Goal: Transaction & Acquisition: Subscribe to service/newsletter

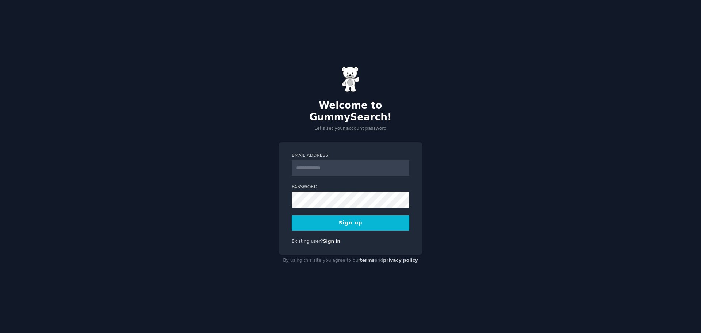
click at [331, 164] on input "Email Address" at bounding box center [351, 168] width 118 height 16
click at [360, 161] on input "Email Address" at bounding box center [351, 168] width 118 height 16
paste input "**********"
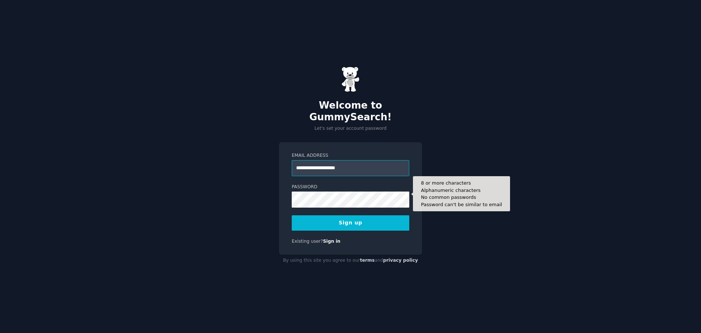
type input "**********"
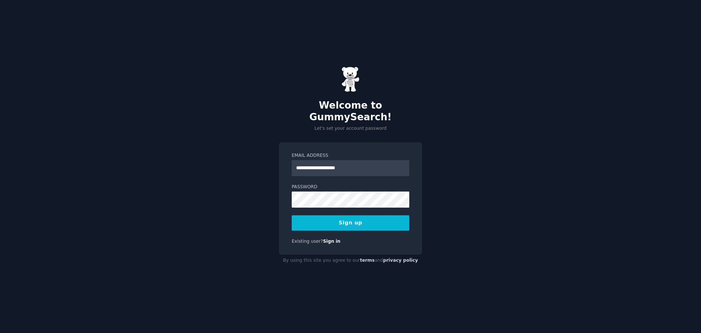
click at [328, 215] on button "Sign up" at bounding box center [351, 222] width 118 height 15
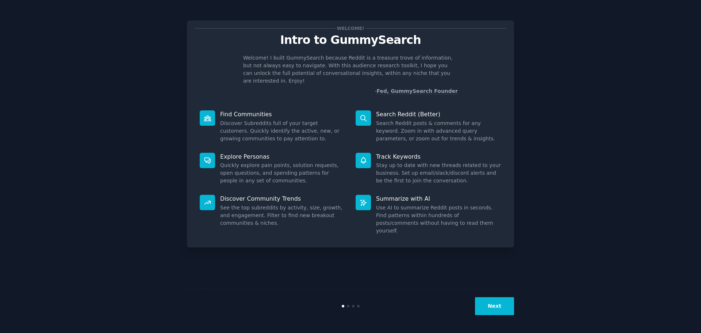
click at [504, 308] on button "Next" at bounding box center [494, 306] width 39 height 18
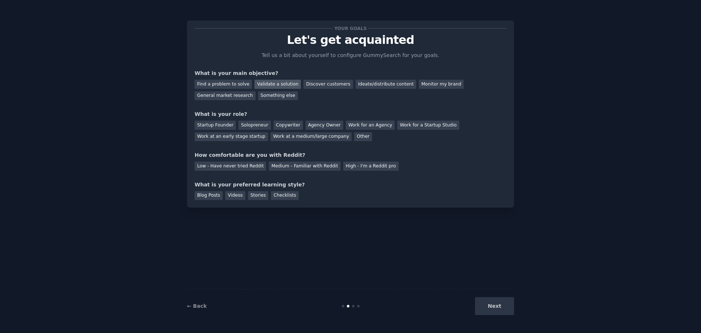
click at [284, 84] on div "Validate a solution" at bounding box center [278, 84] width 46 height 9
click at [258, 125] on div "Solopreneur" at bounding box center [255, 125] width 32 height 9
click at [235, 166] on div "Low - Have never tried Reddit" at bounding box center [231, 165] width 72 height 9
click at [208, 194] on div "Blog Posts" at bounding box center [209, 195] width 28 height 9
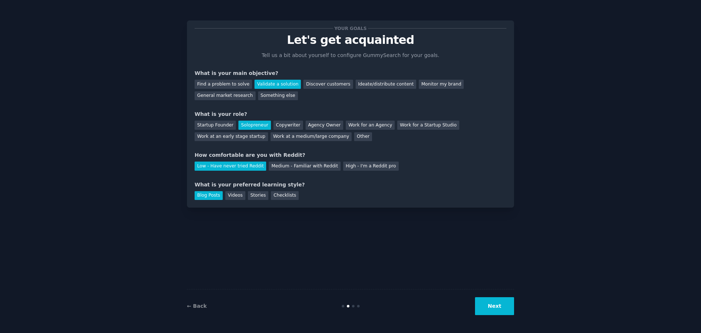
click at [500, 303] on button "Next" at bounding box center [494, 306] width 39 height 18
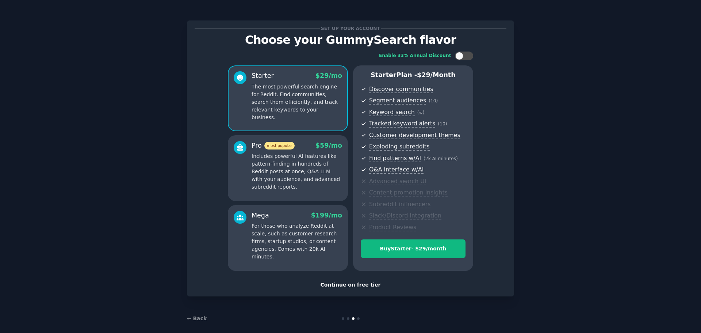
click at [365, 284] on div "Continue on free tier" at bounding box center [351, 285] width 312 height 8
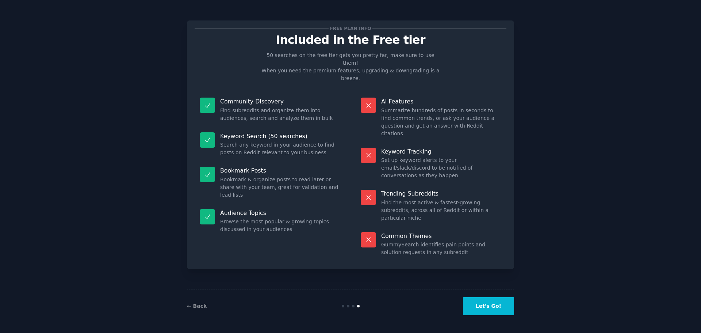
click at [499, 308] on button "Let's Go!" at bounding box center [488, 306] width 51 height 18
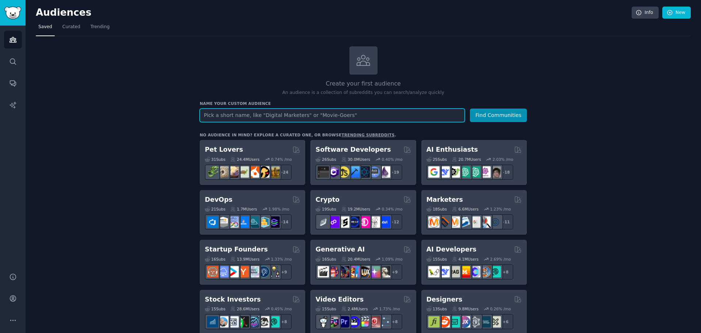
click at [285, 117] on input "text" at bounding box center [332, 116] width 265 height 14
type input "productivity"
drag, startPoint x: 280, startPoint y: 115, endPoint x: 200, endPoint y: 114, distance: 80.4
click at [200, 114] on input "productivity" at bounding box center [332, 116] width 265 height 14
type input "Marketing"
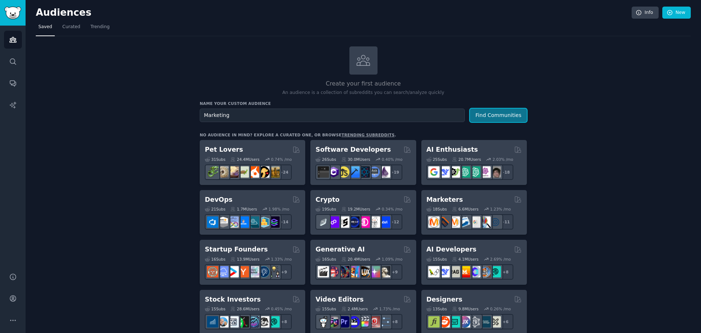
click at [510, 113] on button "Find Communities" at bounding box center [498, 116] width 57 height 14
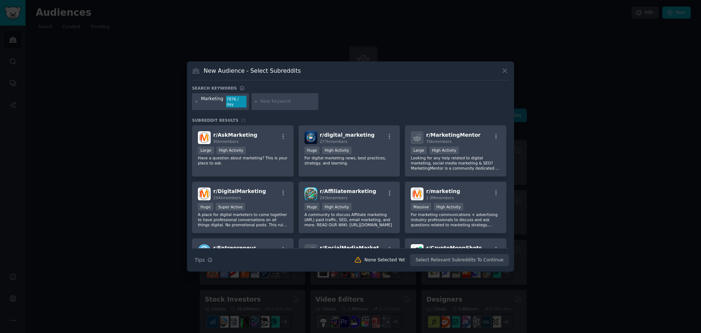
click at [275, 101] on input "text" at bounding box center [288, 101] width 56 height 7
type input "productivity"
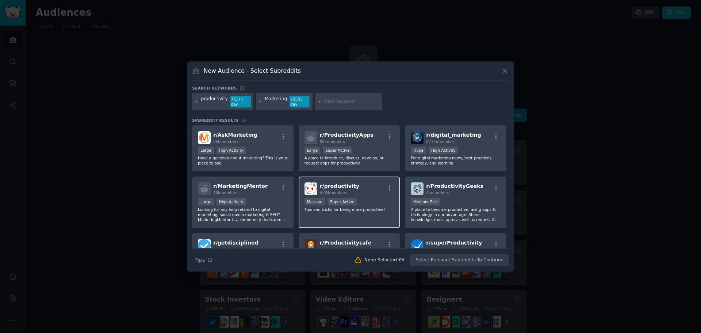
click at [359, 198] on div ">= 95th percentile for submissions / day Massive Super Active" at bounding box center [350, 202] width 90 height 9
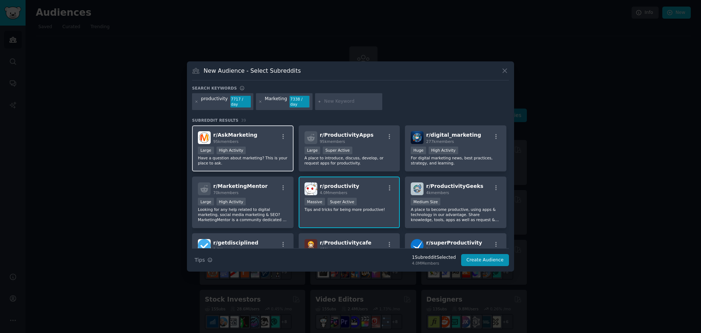
click at [260, 147] on div "Large High Activity" at bounding box center [243, 151] width 90 height 9
click at [266, 147] on div "Large High Activity" at bounding box center [243, 151] width 90 height 9
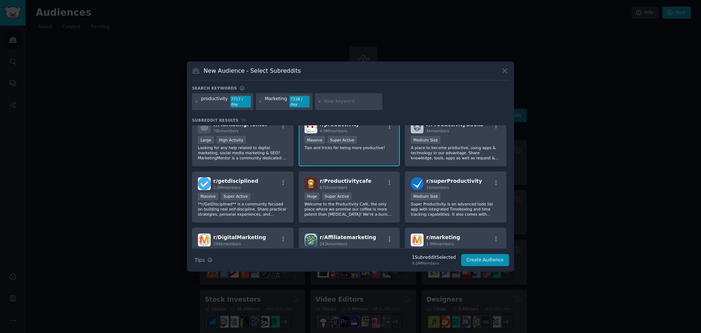
scroll to position [73, 0]
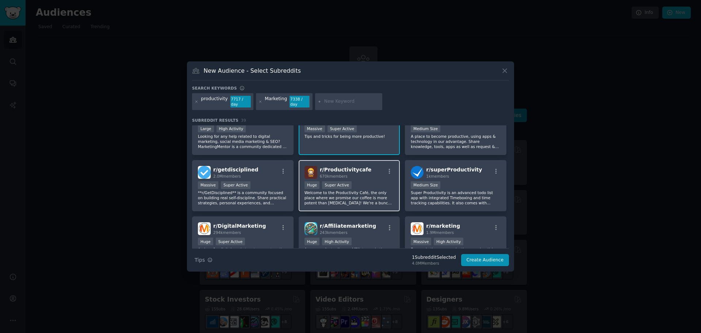
click at [365, 171] on div "r/ Productivitycafe 670k members" at bounding box center [350, 172] width 90 height 13
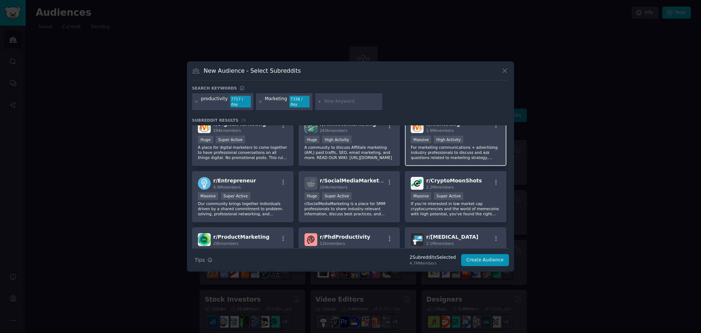
scroll to position [183, 0]
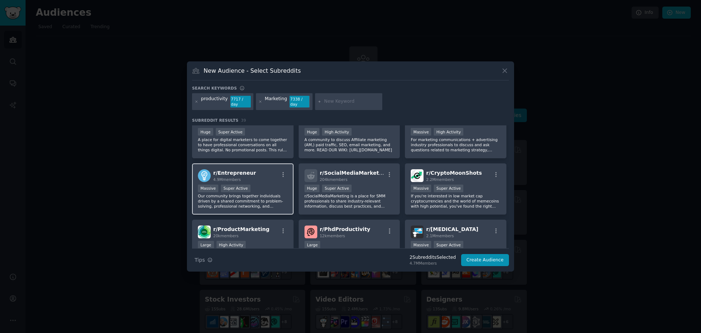
click at [262, 179] on div "r/ Entrepreneur 4.9M members" at bounding box center [243, 175] width 90 height 13
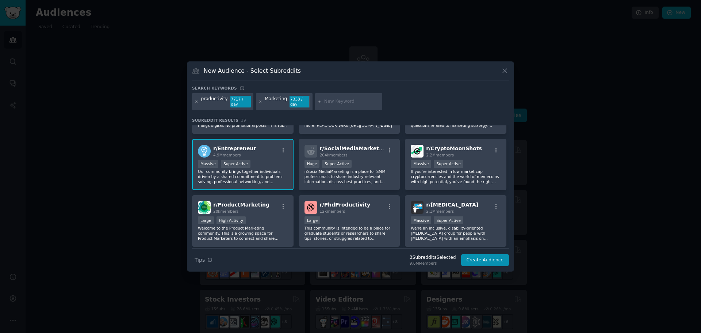
scroll to position [219, 0]
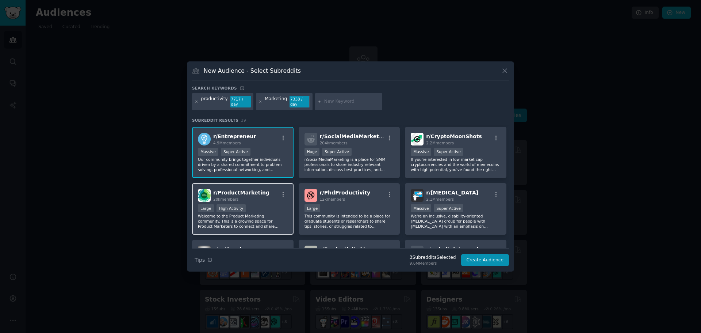
click at [261, 199] on div "r/ ProductMarketing 20k members" at bounding box center [243, 195] width 90 height 13
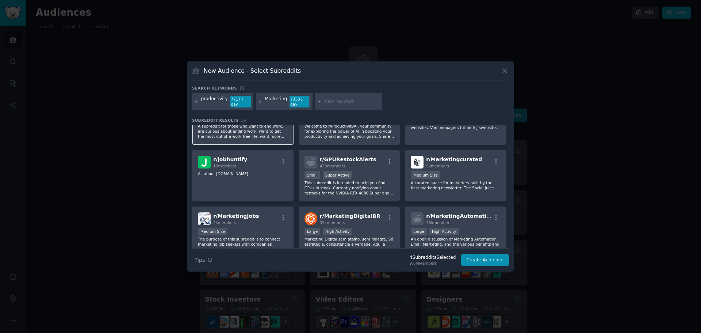
scroll to position [329, 0]
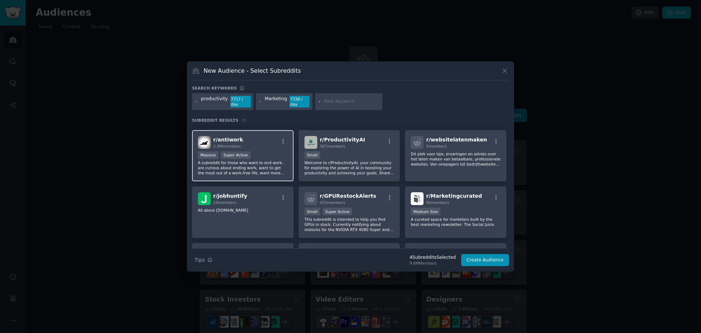
click at [258, 153] on div ">= 95th percentile for submissions / day Massive Super Active" at bounding box center [243, 155] width 90 height 9
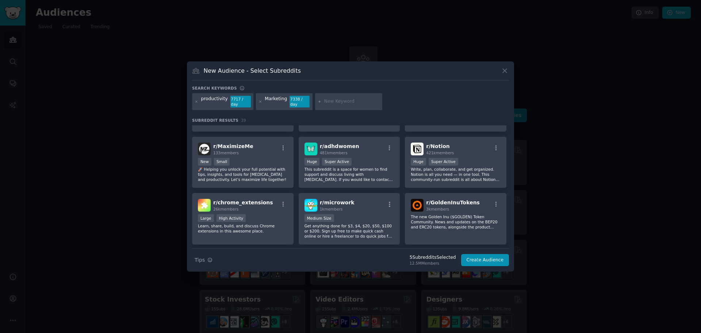
scroll to position [621, 0]
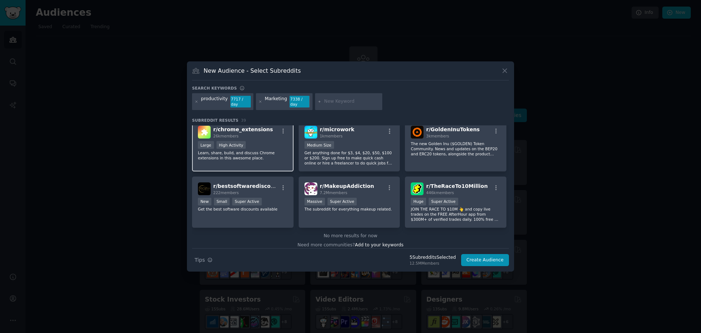
click at [259, 144] on div "Large High Activity" at bounding box center [243, 145] width 90 height 9
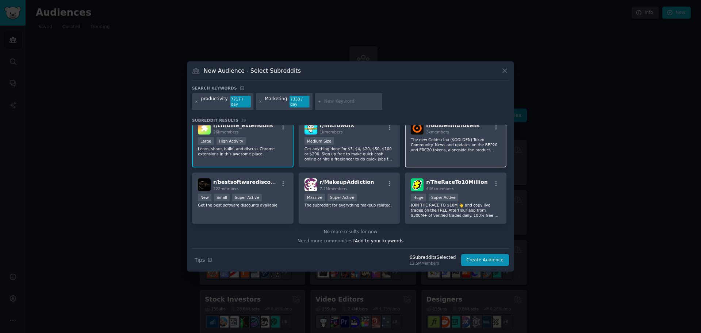
scroll to position [626, 0]
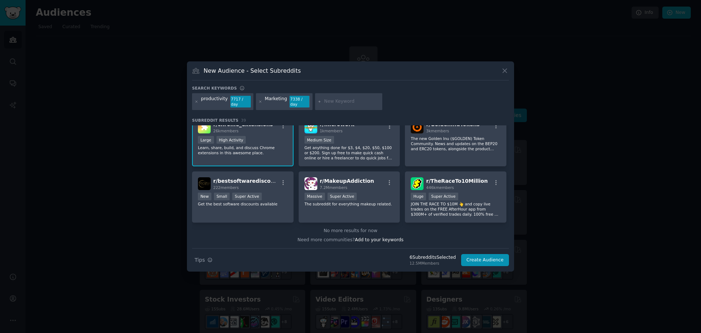
click at [217, 101] on div "productivity" at bounding box center [214, 102] width 27 height 12
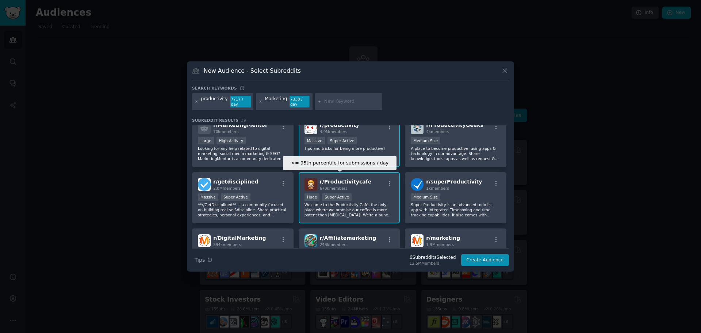
scroll to position [0, 0]
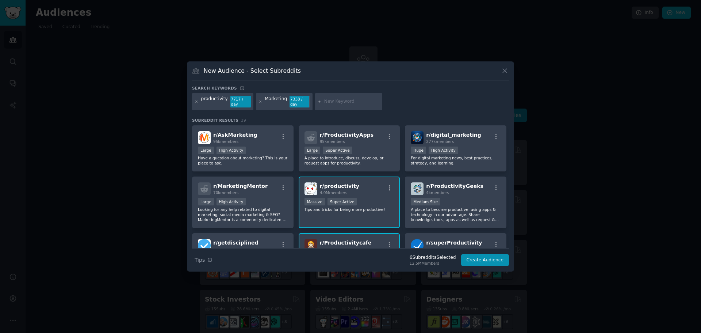
click at [324, 100] on input "text" at bounding box center [352, 101] width 56 height 7
type input "sass"
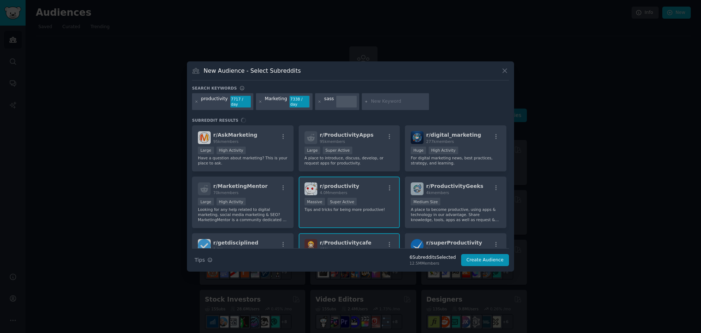
click at [324, 100] on div "sass" at bounding box center [329, 102] width 10 height 12
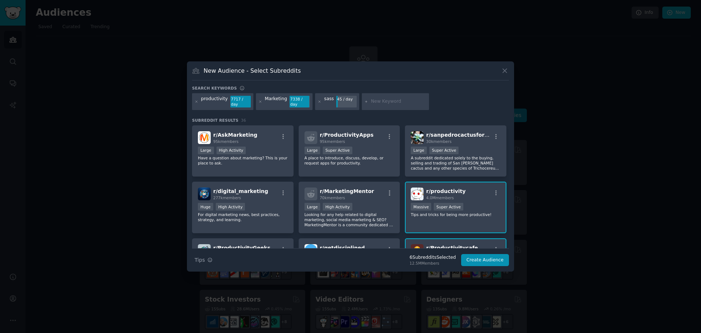
click at [324, 89] on div "Search keywords" at bounding box center [350, 89] width 317 height 8
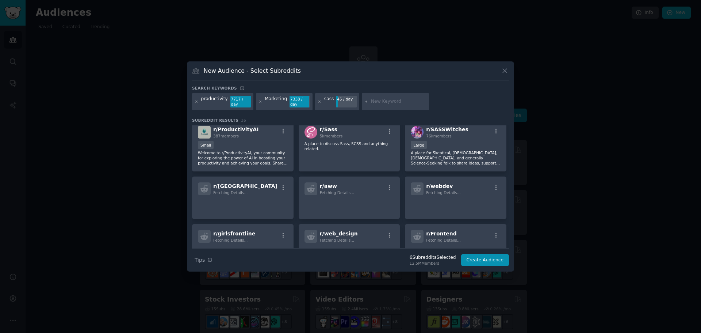
scroll to position [340, 0]
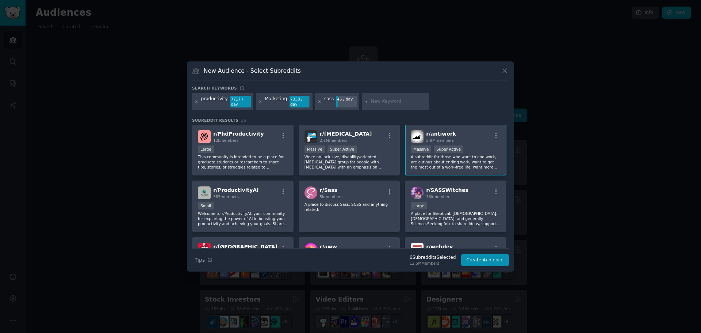
click at [324, 102] on div "sass" at bounding box center [329, 102] width 10 height 12
click at [324, 103] on div "sass" at bounding box center [329, 102] width 10 height 12
click at [324, 102] on div "sass" at bounding box center [329, 102] width 10 height 12
click at [319, 102] on icon at bounding box center [320, 101] width 2 height 2
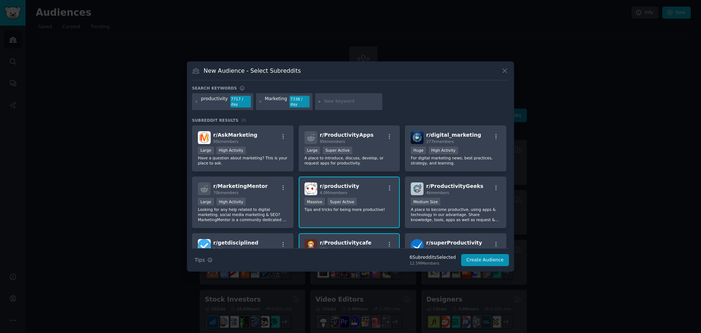
click at [335, 103] on input "text" at bounding box center [352, 101] width 56 height 7
type input "saas"
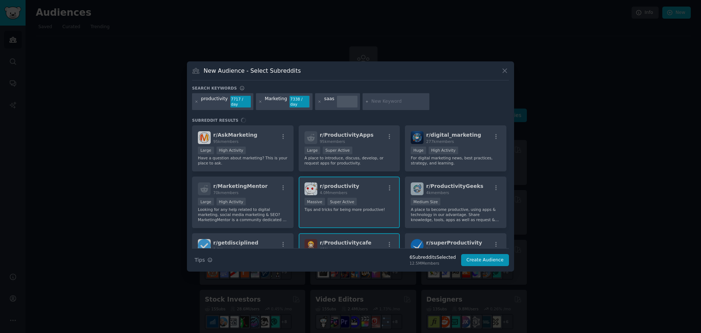
click at [324, 103] on div "saas" at bounding box center [329, 102] width 10 height 12
click at [337, 100] on div at bounding box center [347, 102] width 20 height 12
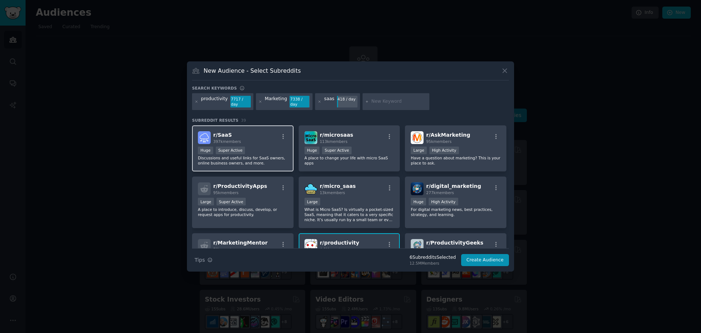
click at [257, 138] on div "r/ SaaS 397k members" at bounding box center [243, 137] width 90 height 13
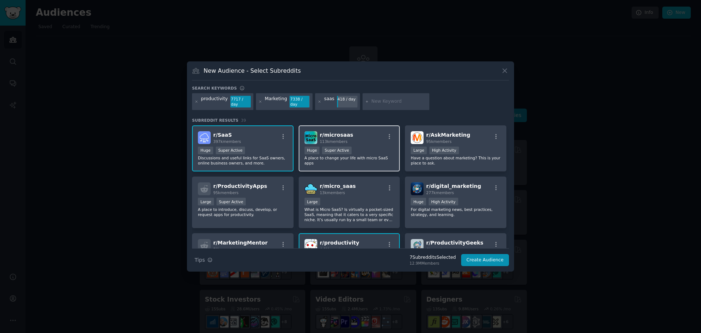
click at [362, 138] on div "r/ microsaas 113k members" at bounding box center [350, 137] width 90 height 13
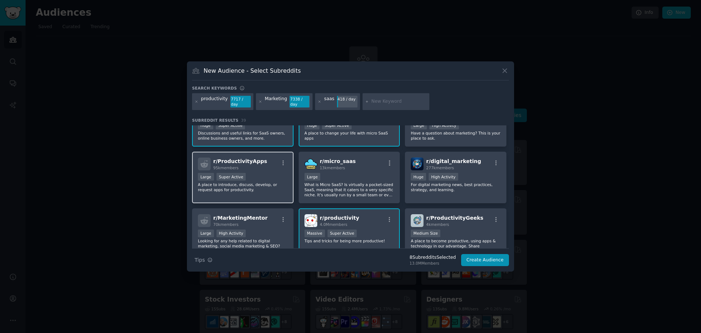
scroll to position [37, 0]
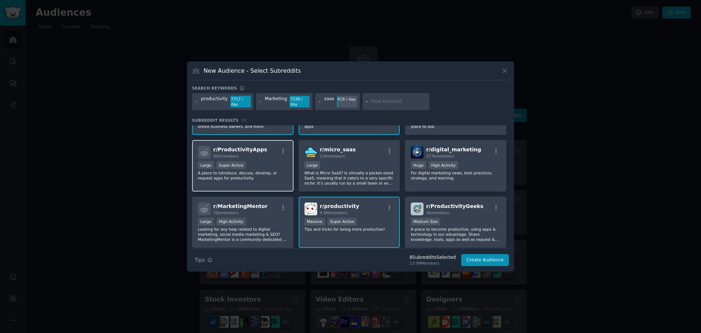
click at [264, 154] on div "r/ ProductivityApps 95k members" at bounding box center [243, 152] width 90 height 13
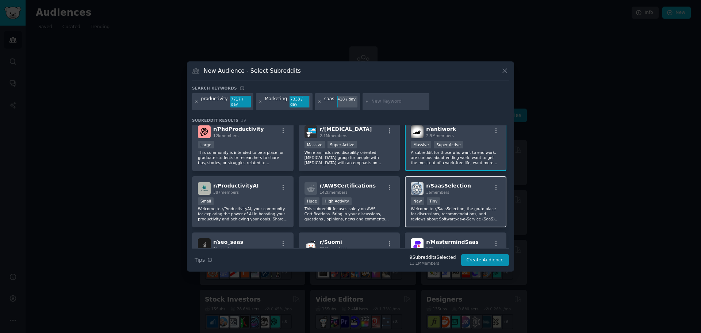
scroll to position [438, 0]
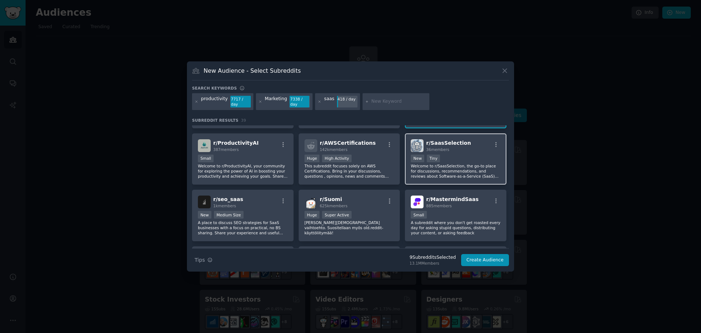
click at [469, 155] on div "New Tiny" at bounding box center [456, 159] width 90 height 9
click at [453, 149] on div "36 members" at bounding box center [448, 149] width 45 height 5
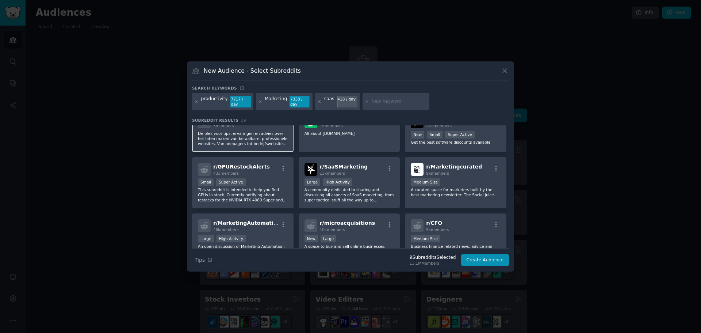
scroll to position [585, 0]
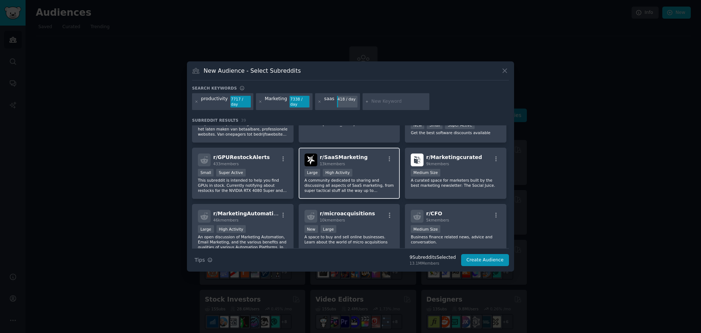
click at [368, 162] on div "r/ SaaSMarketing 13k members" at bounding box center [350, 159] width 90 height 13
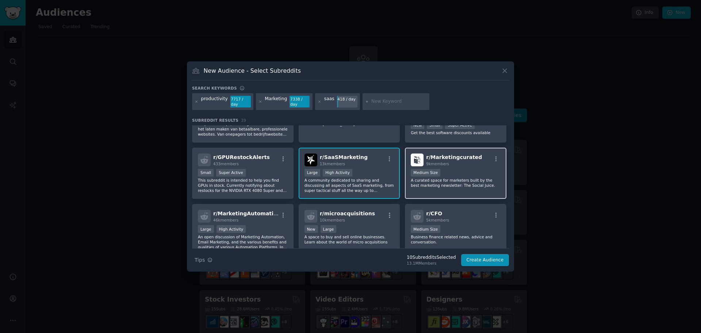
scroll to position [617, 0]
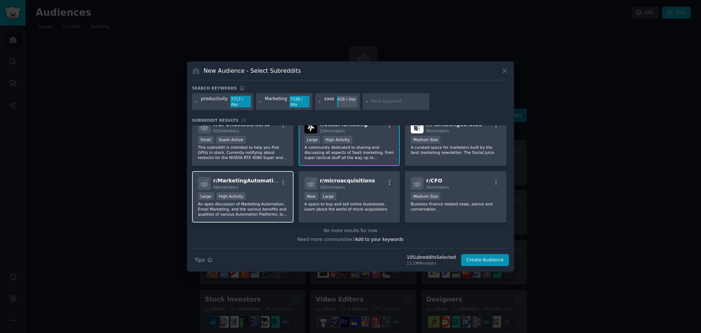
click at [256, 189] on div "r/ MarketingAutomation 46k members Large High Activity An open discussion of Ma…" at bounding box center [243, 197] width 102 height 52
click at [487, 258] on button "Create Audience" at bounding box center [485, 260] width 48 height 12
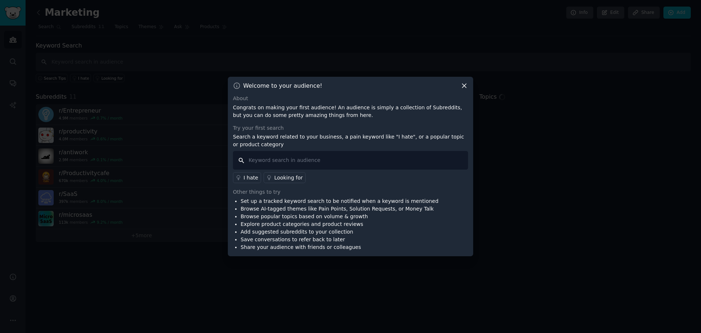
click at [282, 166] on input "text" at bounding box center [350, 160] width 235 height 19
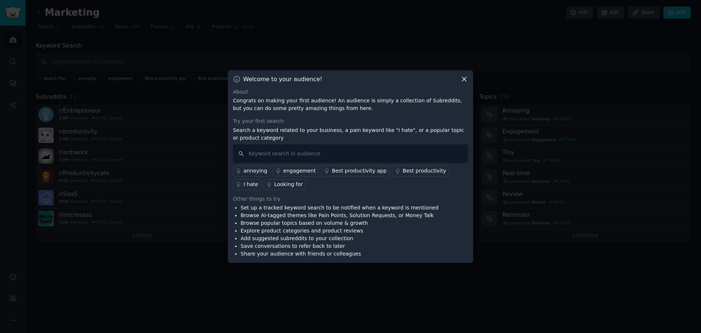
click at [467, 80] on icon at bounding box center [465, 79] width 8 height 8
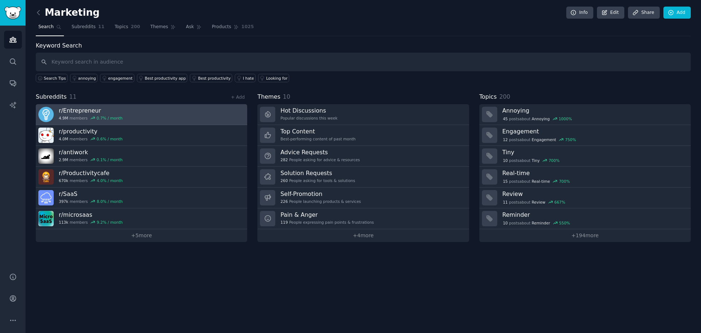
click at [129, 118] on link "r/ Entrepreneur 4.9M members 0.7 % / month" at bounding box center [142, 114] width 212 height 21
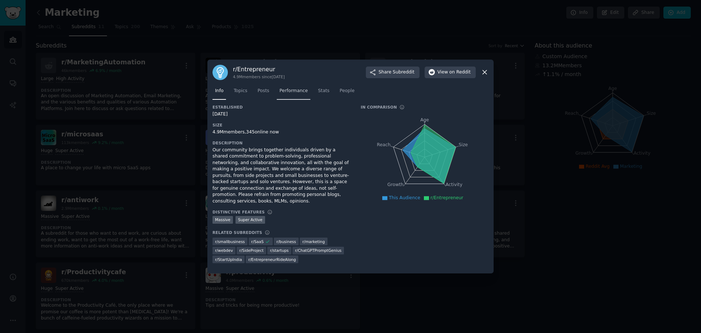
click at [284, 92] on span "Performance" at bounding box center [293, 91] width 28 height 7
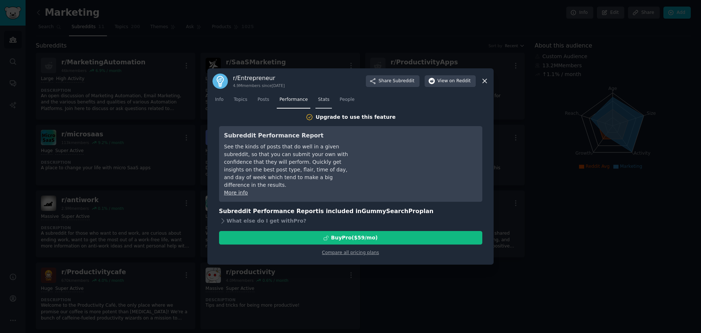
click at [318, 103] on span "Stats" at bounding box center [323, 99] width 11 height 7
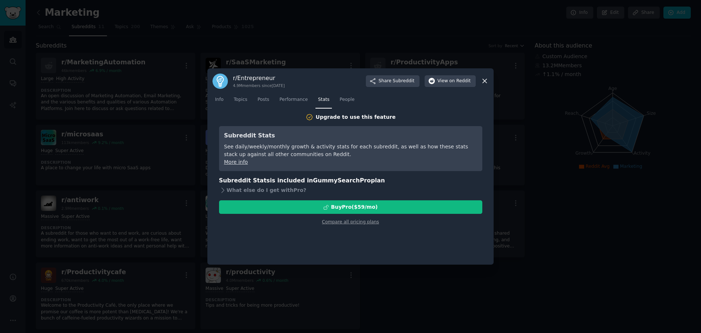
click at [307, 104] on nav "Info Topics Posts Performance Stats People" at bounding box center [351, 101] width 276 height 15
click at [291, 102] on span "Performance" at bounding box center [293, 99] width 28 height 7
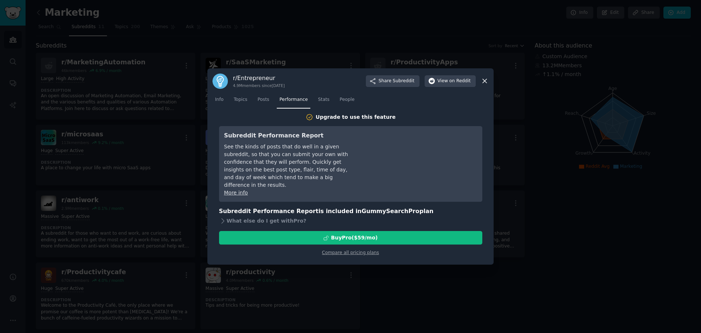
click at [290, 99] on span "Performance" at bounding box center [293, 99] width 28 height 7
click at [263, 103] on span "Posts" at bounding box center [264, 99] width 12 height 7
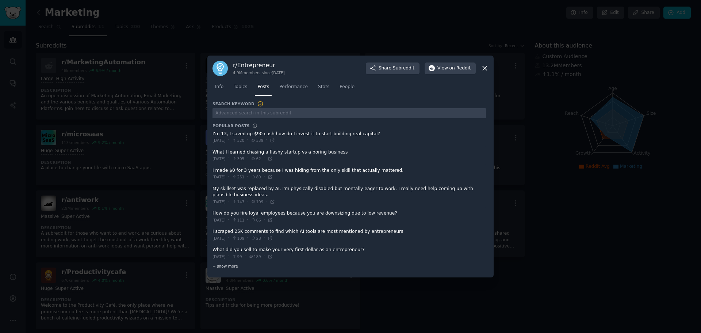
click at [231, 265] on span "+ show more" at bounding box center [226, 265] width 26 height 5
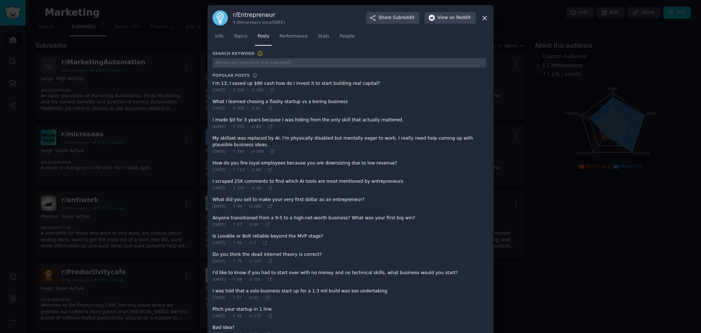
drag, startPoint x: 233, startPoint y: 72, endPoint x: 236, endPoint y: 74, distance: 3.9
click at [242, 40] on link "Topics" at bounding box center [240, 38] width 19 height 15
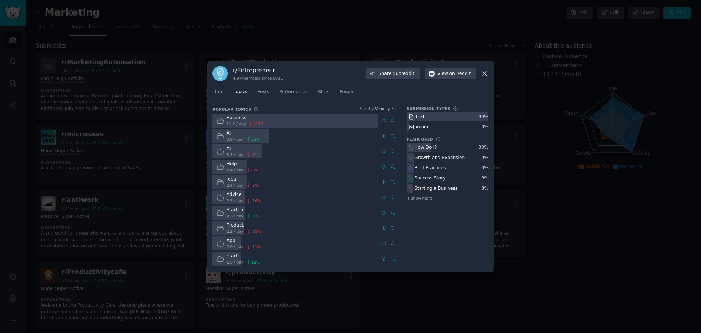
click at [485, 74] on icon at bounding box center [485, 74] width 4 height 4
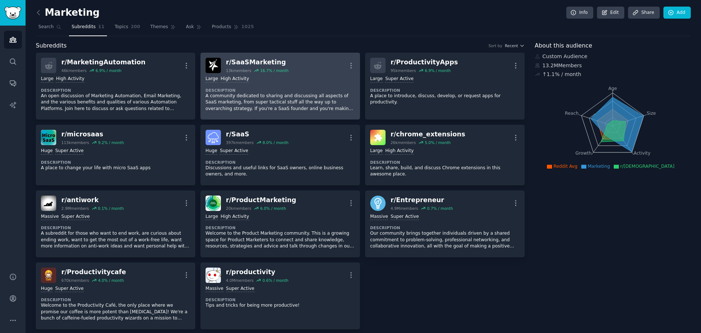
click at [251, 81] on div ">= 80th percentile for submissions / day Large High Activity" at bounding box center [280, 79] width 149 height 7
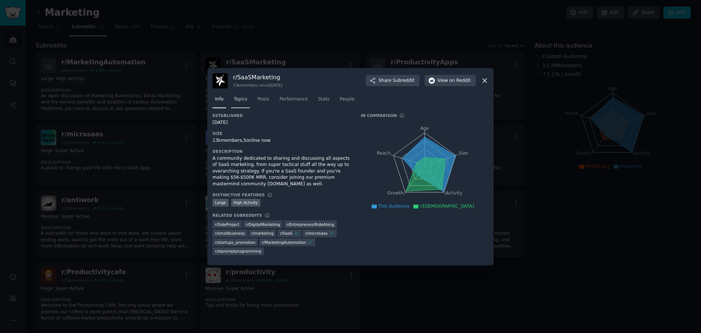
click at [241, 100] on span "Topics" at bounding box center [241, 99] width 14 height 7
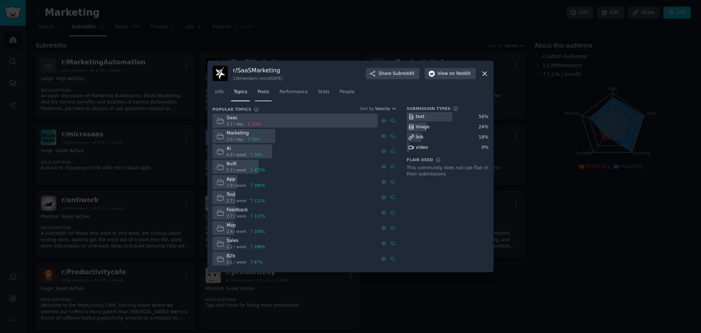
click at [259, 88] on link "Posts" at bounding box center [263, 93] width 17 height 15
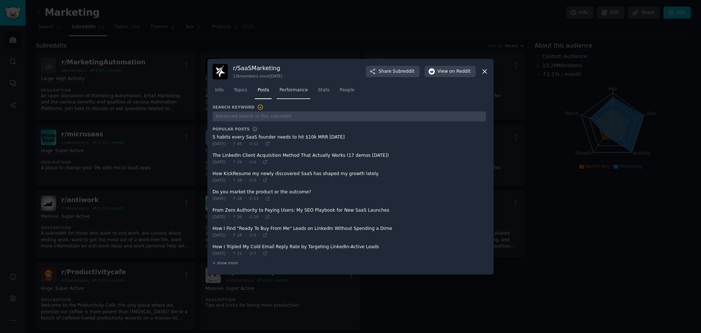
click at [293, 98] on link "Performance" at bounding box center [294, 91] width 34 height 15
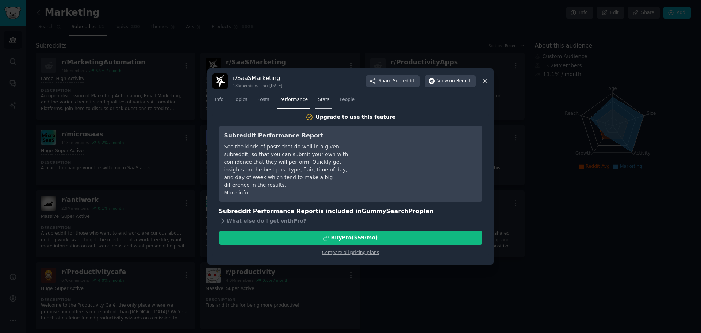
click at [318, 98] on span "Stats" at bounding box center [323, 99] width 11 height 7
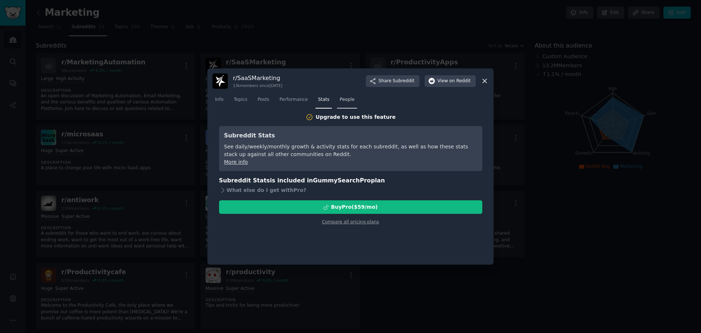
click at [340, 100] on span "People" at bounding box center [347, 99] width 15 height 7
click at [318, 101] on span "Stats" at bounding box center [323, 99] width 11 height 7
click at [221, 97] on span "Info" at bounding box center [219, 99] width 8 height 7
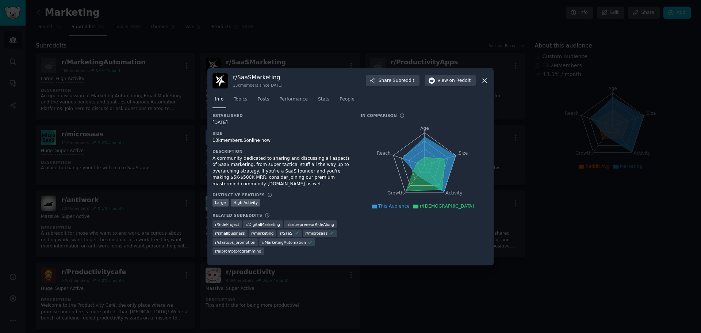
click at [484, 82] on icon at bounding box center [485, 81] width 8 height 8
